Goal: Information Seeking & Learning: Learn about a topic

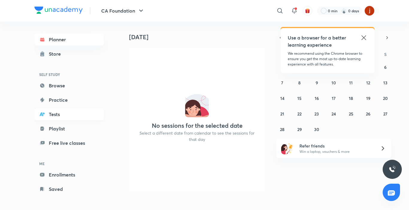
click at [63, 113] on link "Tests" at bounding box center [69, 114] width 70 height 12
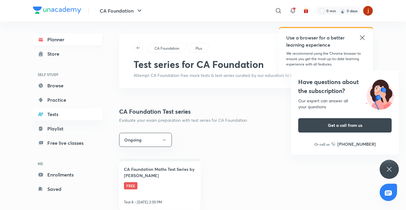
click at [80, 40] on link "Planner" at bounding box center [68, 40] width 70 height 12
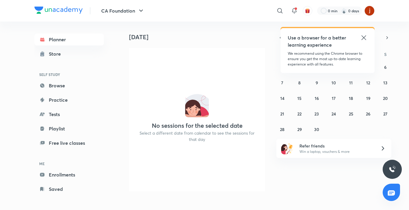
click at [363, 37] on icon at bounding box center [364, 37] width 4 height 4
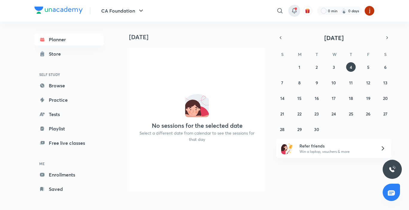
click at [294, 10] on icon at bounding box center [294, 10] width 7 height 7
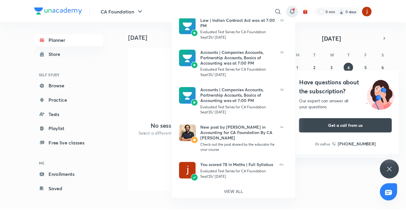
scroll to position [216, 0]
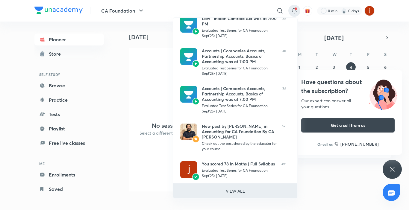
click at [237, 191] on p "VIEW ALL" at bounding box center [235, 191] width 19 height 6
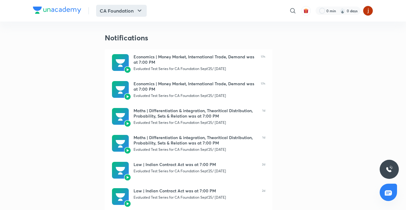
click at [134, 13] on button "CA Foundation" at bounding box center [121, 11] width 51 height 12
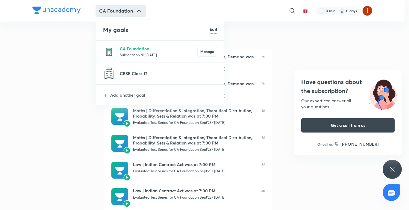
click at [139, 54] on p "Subscription till [DATE]" at bounding box center [159, 55] width 78 height 6
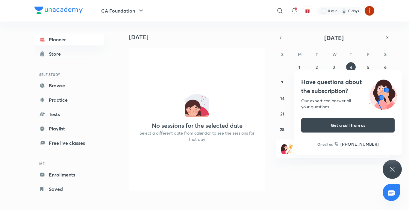
click at [394, 172] on icon at bounding box center [392, 169] width 7 height 7
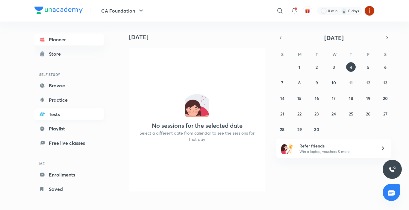
click at [64, 118] on link "Tests" at bounding box center [69, 114] width 70 height 12
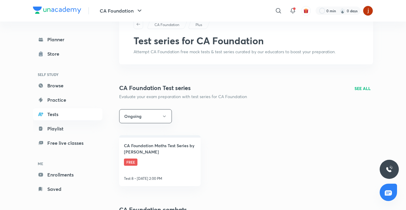
scroll to position [14, 0]
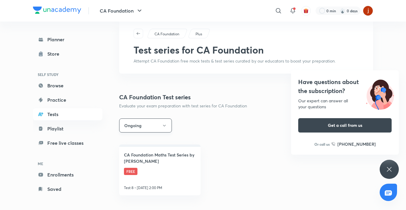
click at [163, 127] on icon "button" at bounding box center [164, 125] width 5 height 5
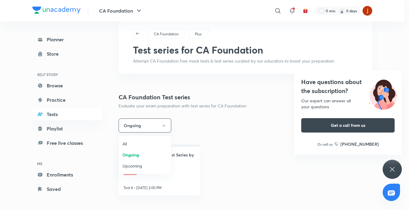
click at [127, 144] on span "All" at bounding box center [145, 144] width 45 height 6
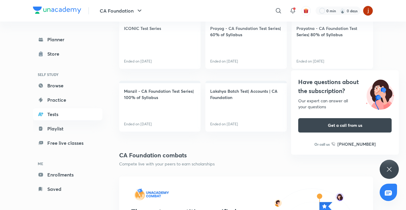
scroll to position [150, 0]
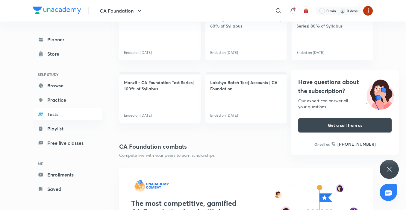
click at [391, 169] on icon at bounding box center [389, 169] width 7 height 7
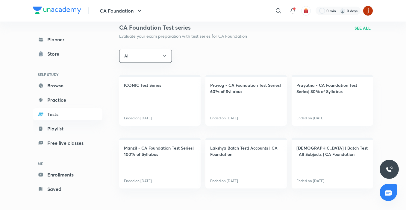
scroll to position [0, 0]
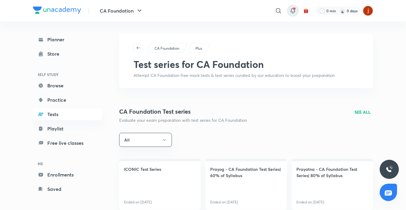
click at [295, 11] on icon at bounding box center [292, 10] width 7 height 7
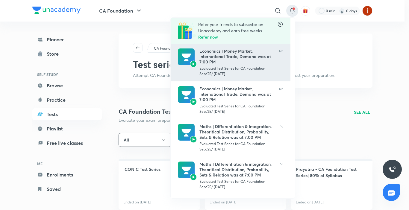
click at [224, 54] on div "Economics | Money Market, International Trade, Demand was at 7:00 PM" at bounding box center [237, 57] width 75 height 16
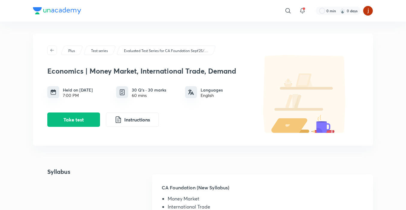
click at [170, 50] on p "Evaluated Test Series for CA Foundation Sept'25/ [DATE]" at bounding box center [166, 50] width 84 height 5
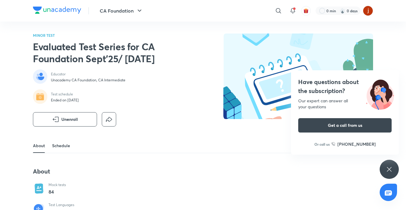
click at [63, 150] on link "Schedule" at bounding box center [61, 146] width 18 height 14
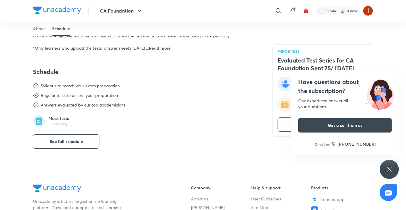
scroll to position [233, 0]
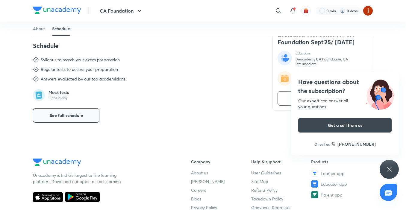
click at [77, 116] on span "See full schedule" at bounding box center [66, 116] width 33 height 6
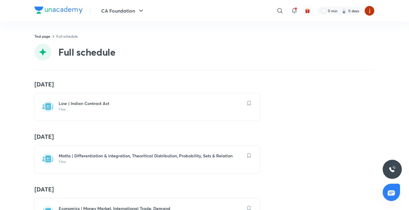
scroll to position [4242, 0]
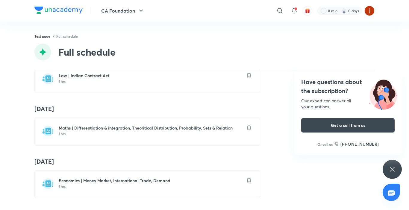
click at [388, 170] on div "Have questions about the subscription? Our expert can answer all your questions…" at bounding box center [392, 169] width 19 height 19
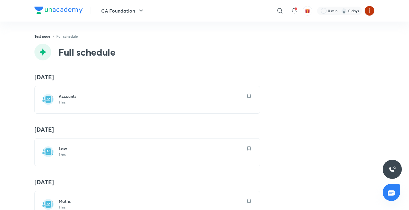
scroll to position [1411, 0]
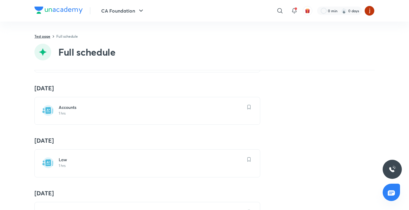
click at [42, 36] on link "Test page" at bounding box center [42, 36] width 16 height 5
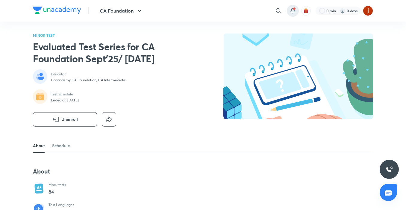
click at [295, 11] on icon at bounding box center [292, 10] width 7 height 7
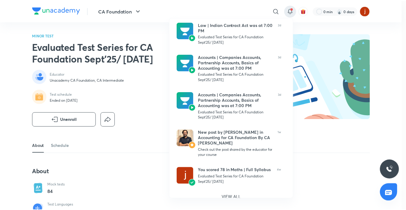
scroll to position [216, 0]
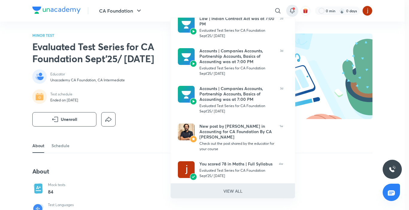
click at [238, 193] on p "VIEW ALL" at bounding box center [233, 191] width 19 height 6
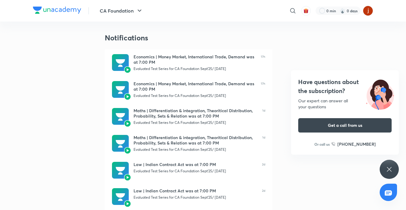
click at [393, 166] on div "Have questions about the subscription? Our expert can answer all your questions…" at bounding box center [389, 169] width 19 height 19
